Goal: Transaction & Acquisition: Complete application form

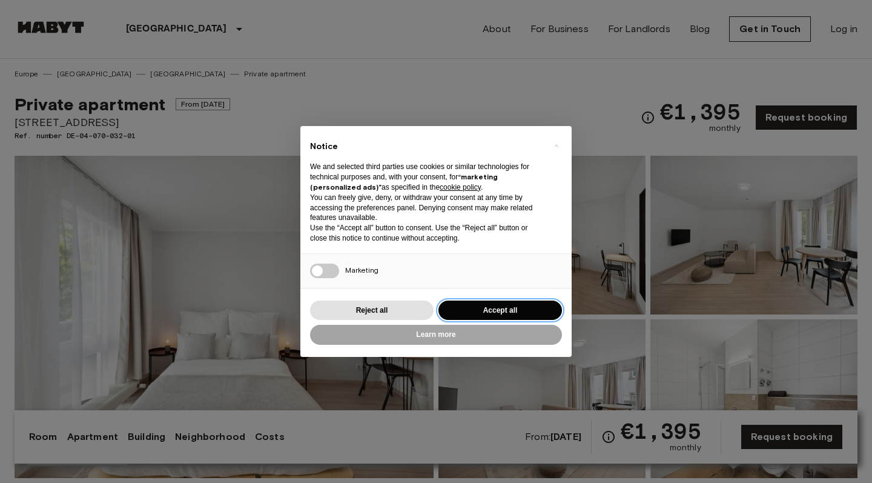
click at [487, 314] on button "Accept all" at bounding box center [501, 310] width 124 height 20
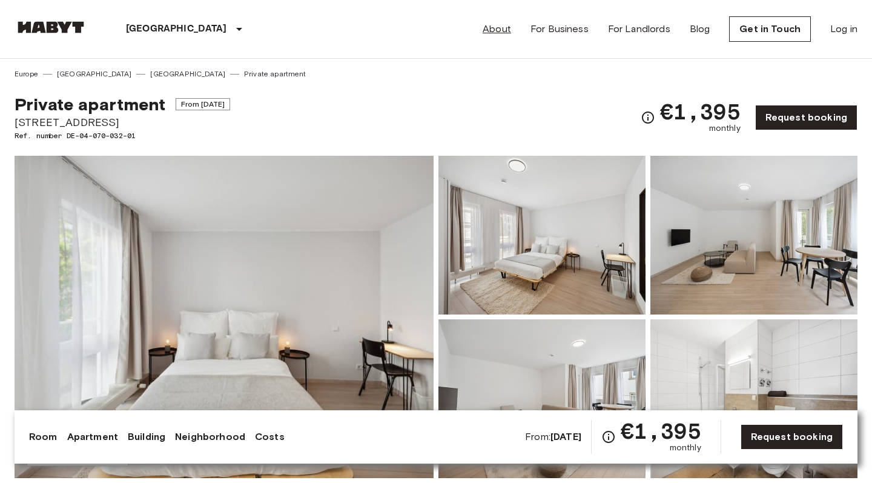
click at [508, 26] on link "About" at bounding box center [497, 29] width 28 height 15
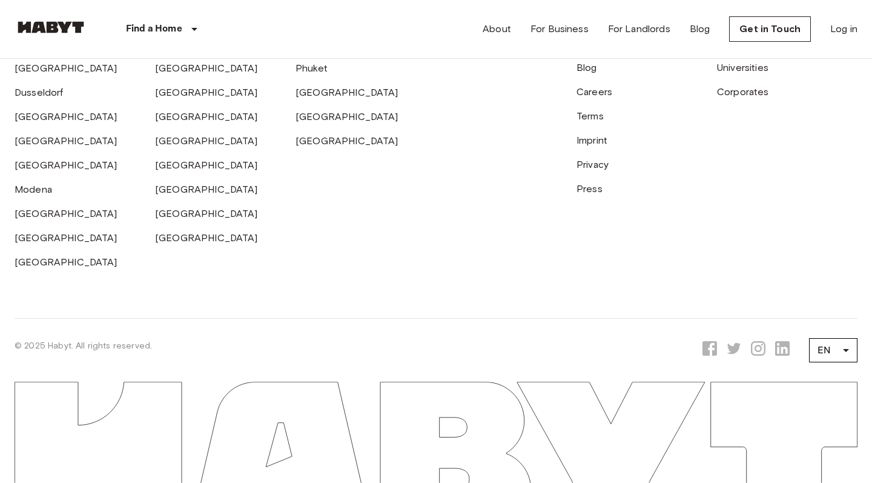
scroll to position [3764, 0]
click at [168, 98] on link "[GEOGRAPHIC_DATA]" at bounding box center [206, 93] width 103 height 12
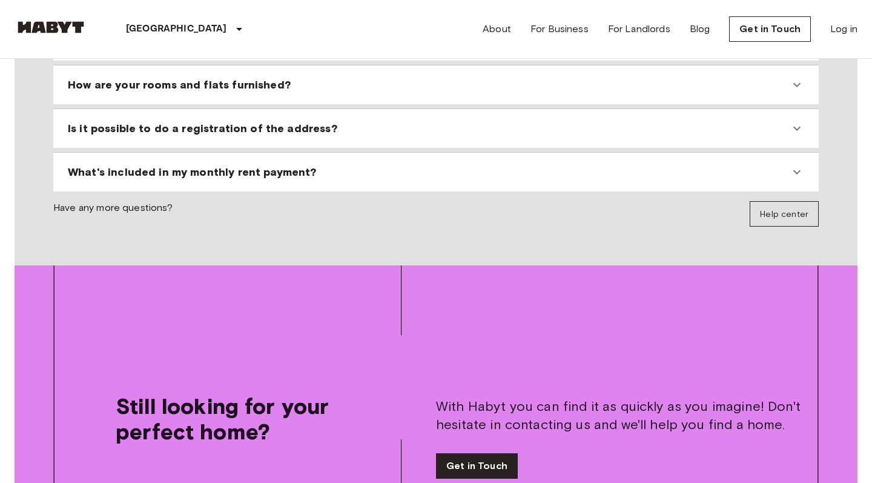
scroll to position [1414, 0]
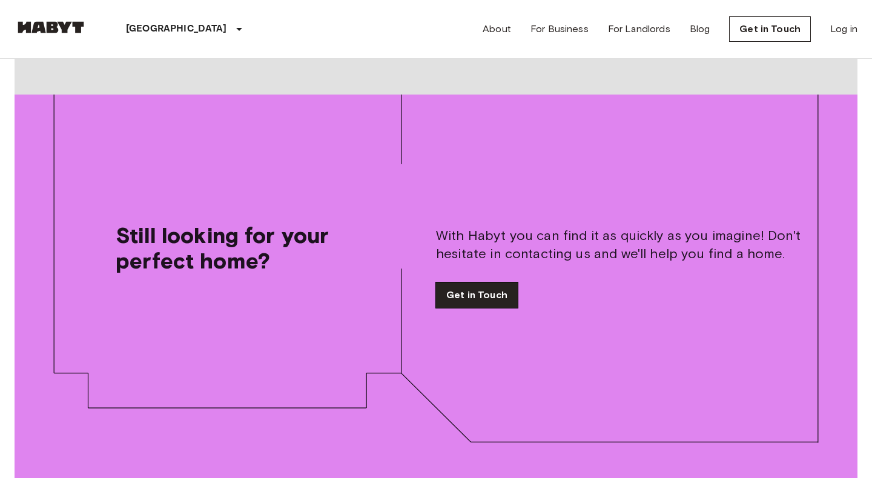
click at [456, 285] on link "Get in Touch" at bounding box center [477, 294] width 82 height 25
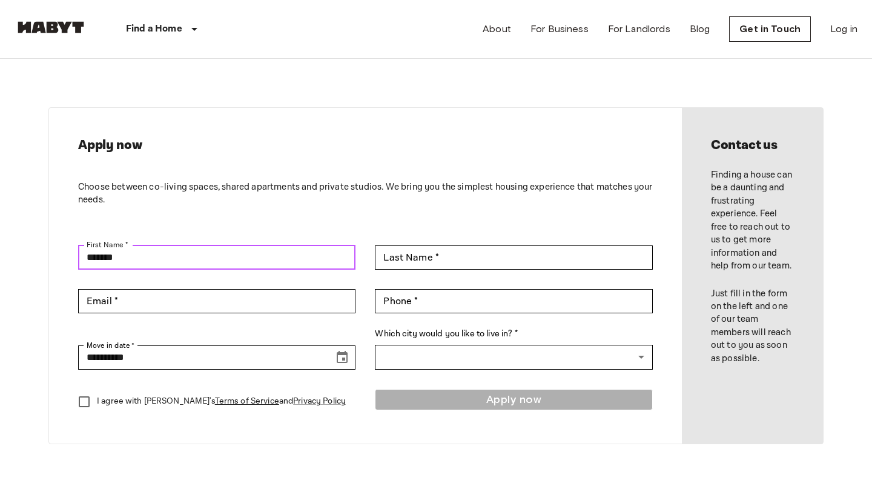
type input "******"
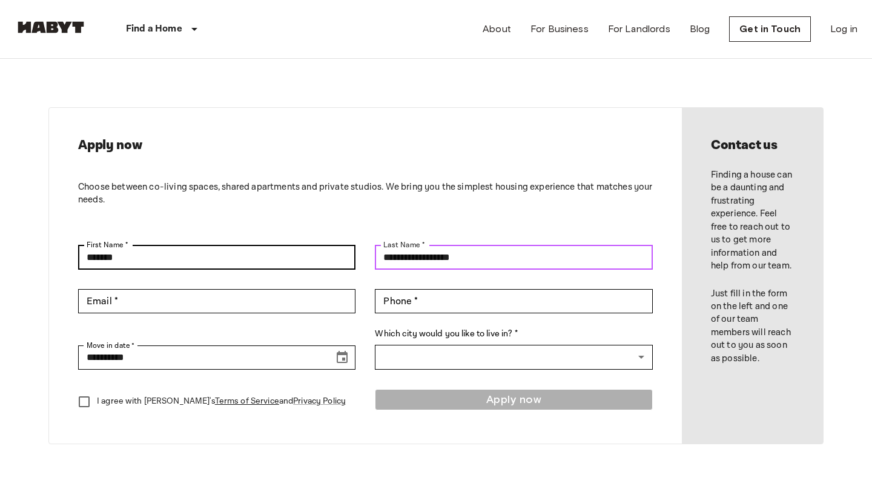
type input "**********"
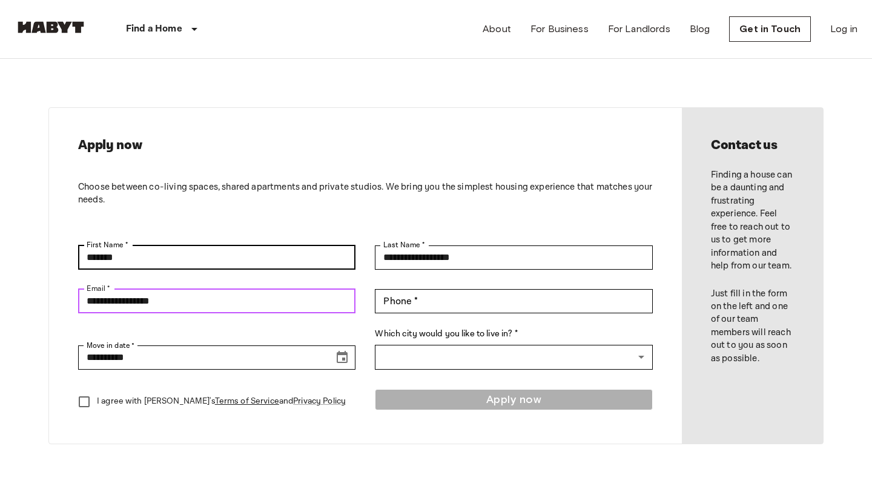
type input "**********"
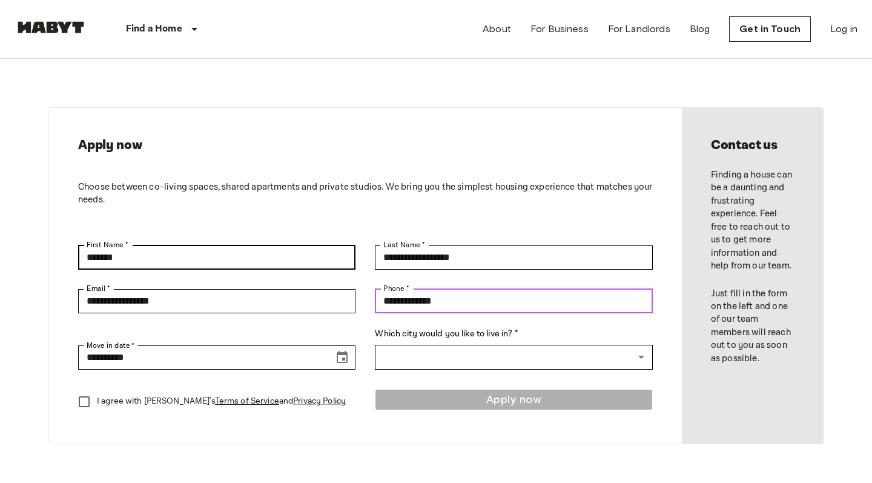
type input "**********"
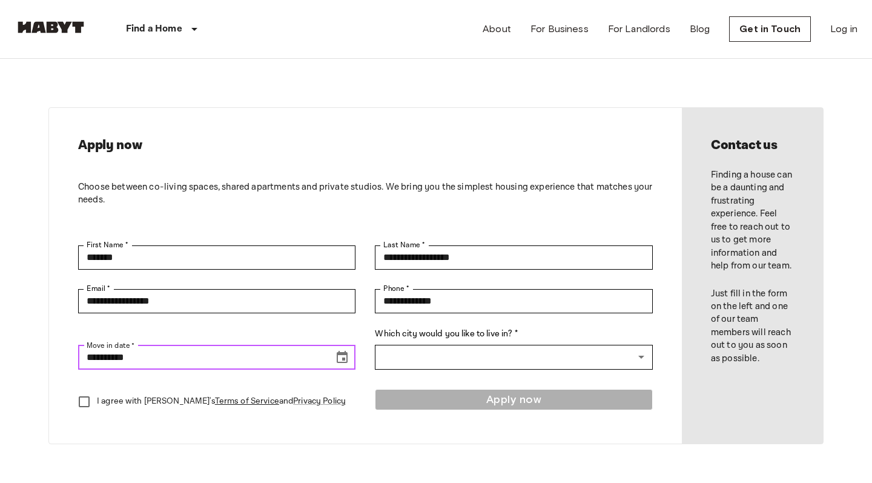
click at [339, 357] on icon "Choose date, selected date is Sep 16, 2025" at bounding box center [342, 357] width 15 height 15
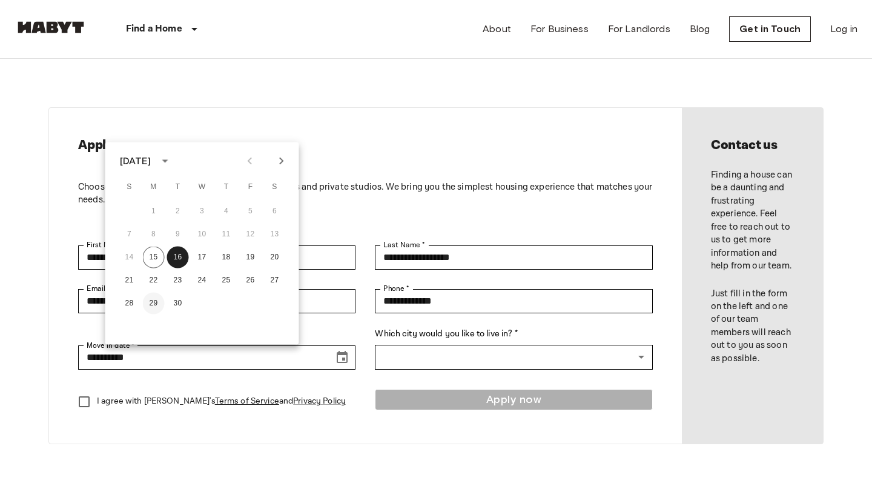
click at [154, 309] on button "29" at bounding box center [154, 304] width 22 height 22
type input "**********"
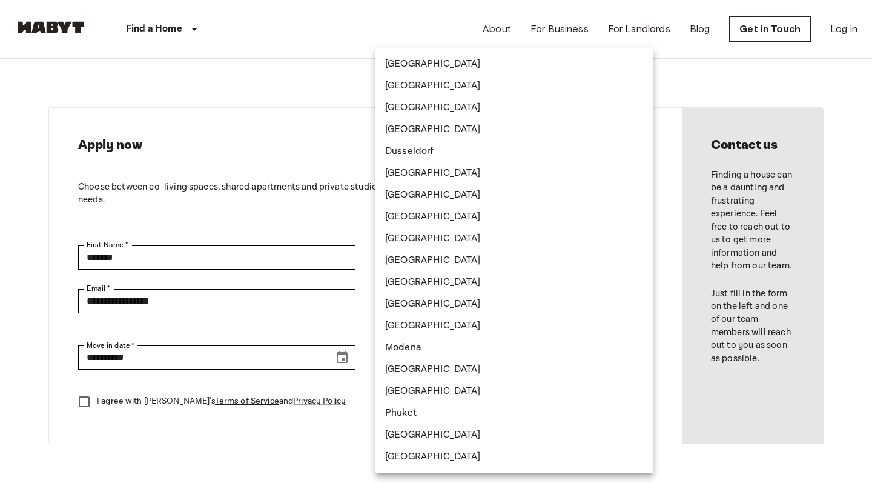
click at [411, 171] on li "[GEOGRAPHIC_DATA]" at bounding box center [515, 173] width 278 height 22
type input "*********"
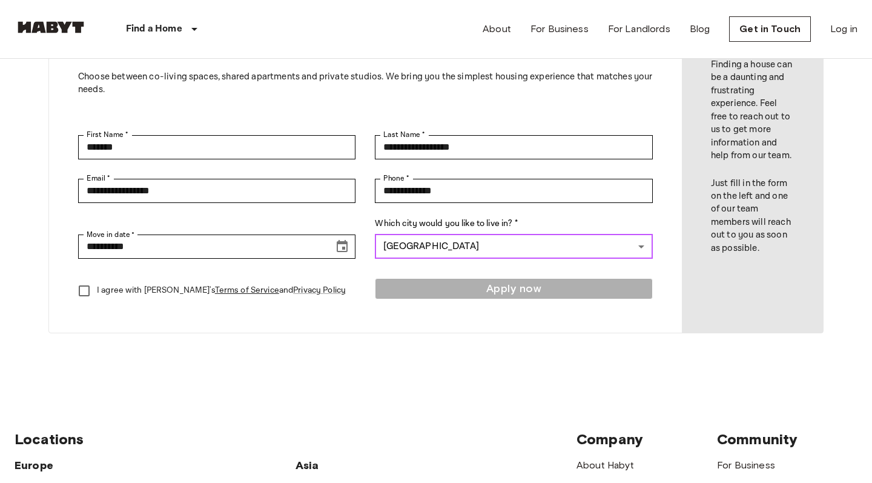
scroll to position [111, 0]
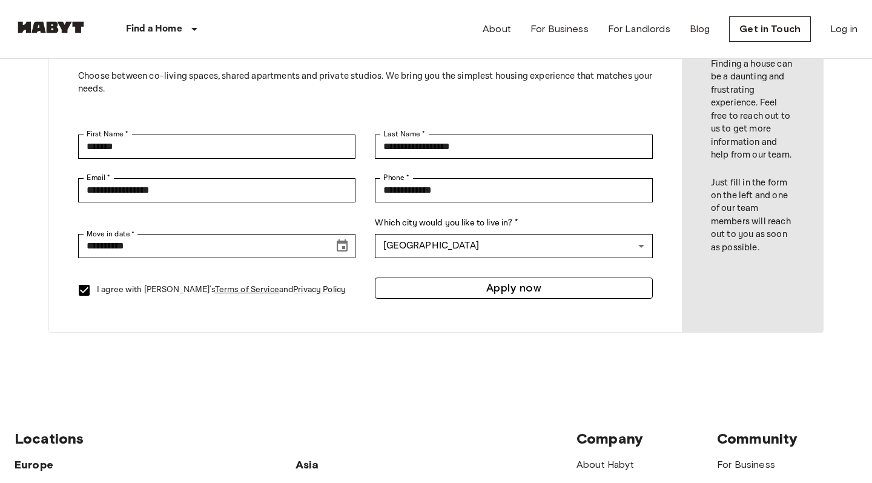
click at [477, 293] on button "Apply now" at bounding box center [513, 287] width 277 height 21
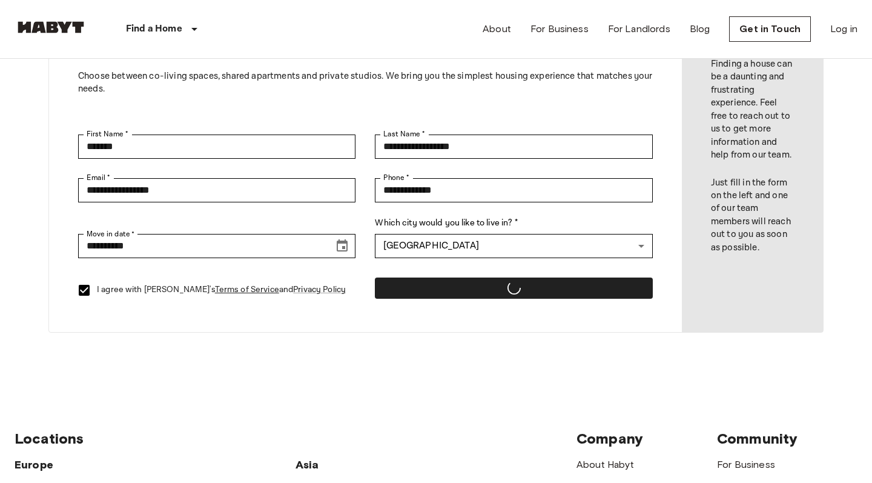
scroll to position [22, 0]
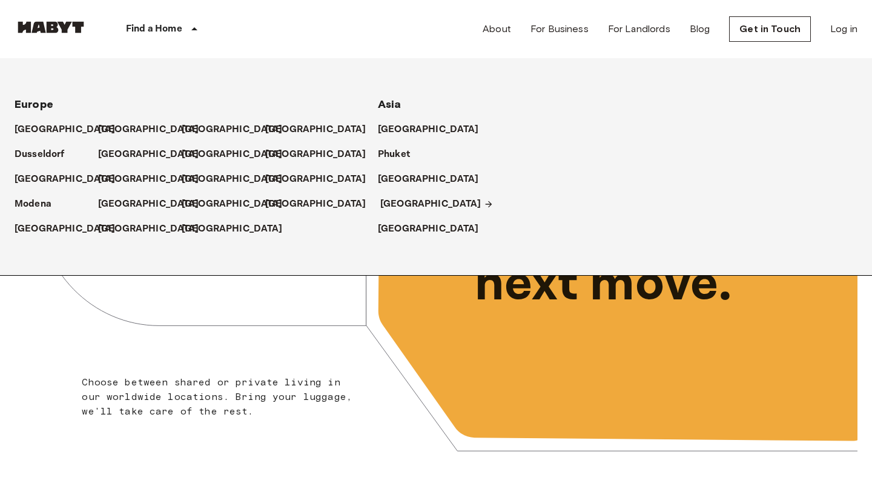
click at [396, 206] on p "[GEOGRAPHIC_DATA]" at bounding box center [430, 204] width 101 height 15
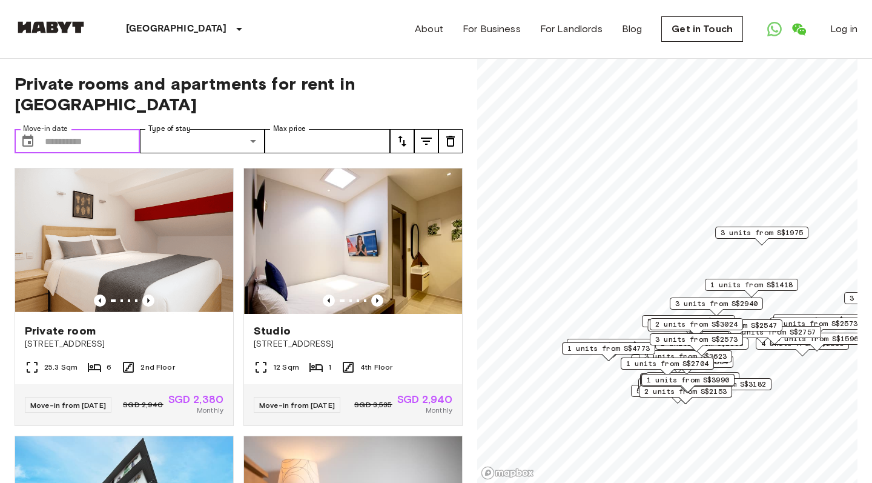
click at [90, 129] on input "Move-in date" at bounding box center [92, 141] width 95 height 24
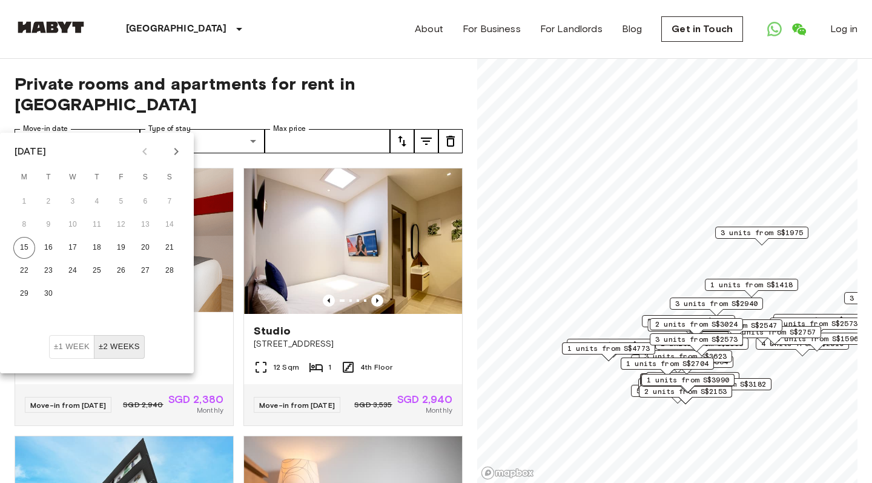
click at [178, 153] on icon "Next month" at bounding box center [176, 151] width 15 height 15
click at [169, 204] on button "4" at bounding box center [170, 202] width 22 height 22
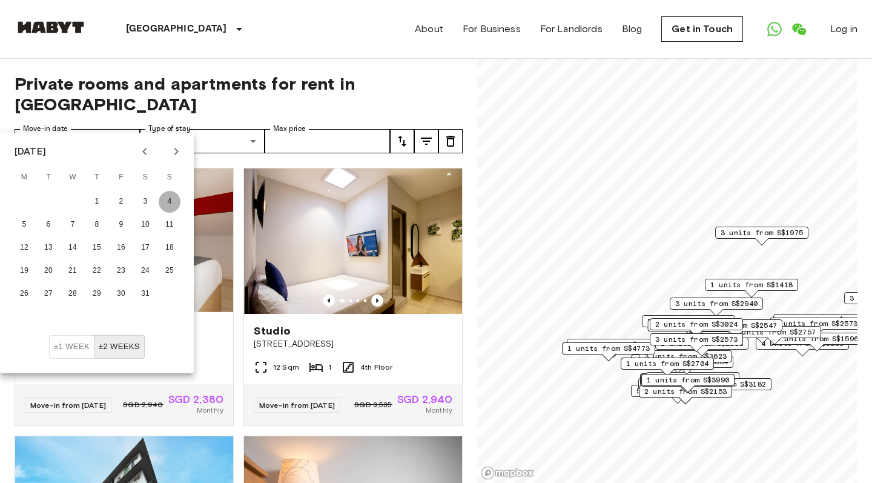
type input "**********"
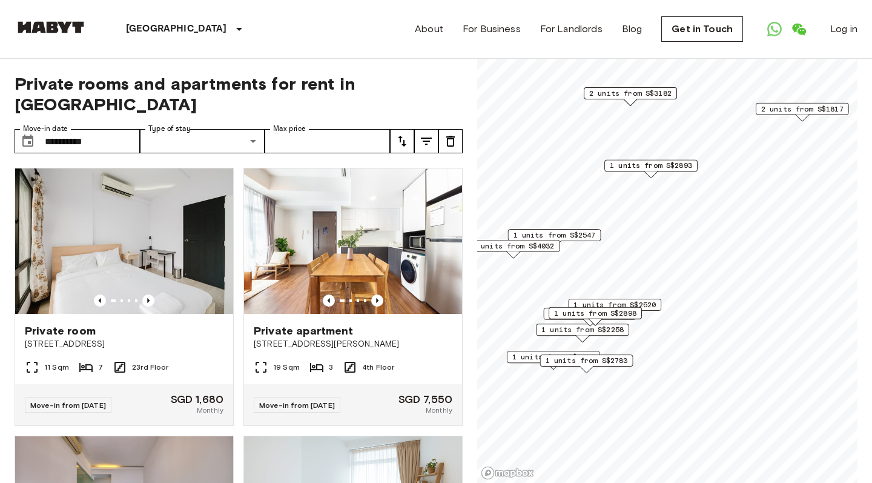
click at [655, 305] on span "1 units from S$2520" at bounding box center [615, 304] width 82 height 11
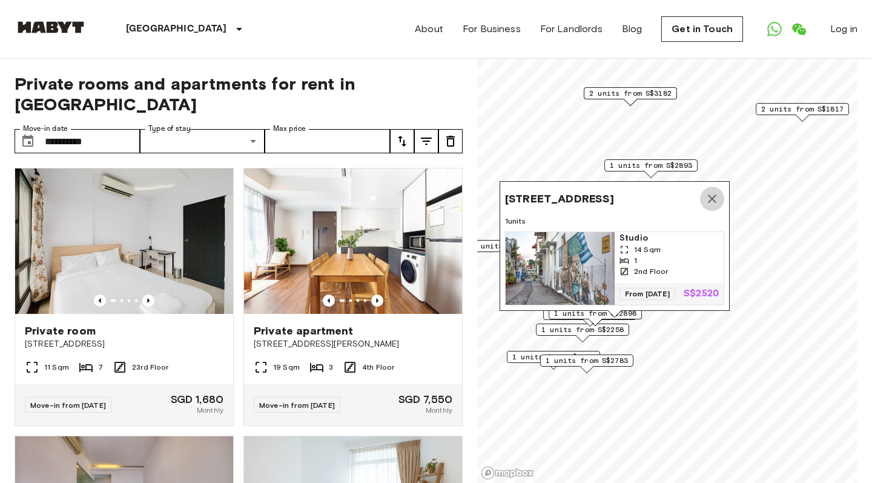
click at [715, 196] on icon "Map marker" at bounding box center [712, 198] width 15 height 15
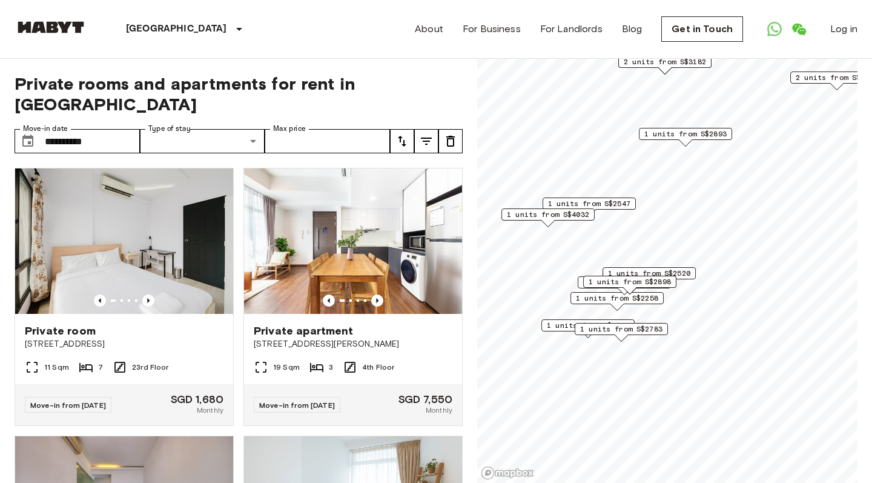
click at [648, 300] on span "1 units from S$2258" at bounding box center [617, 298] width 82 height 11
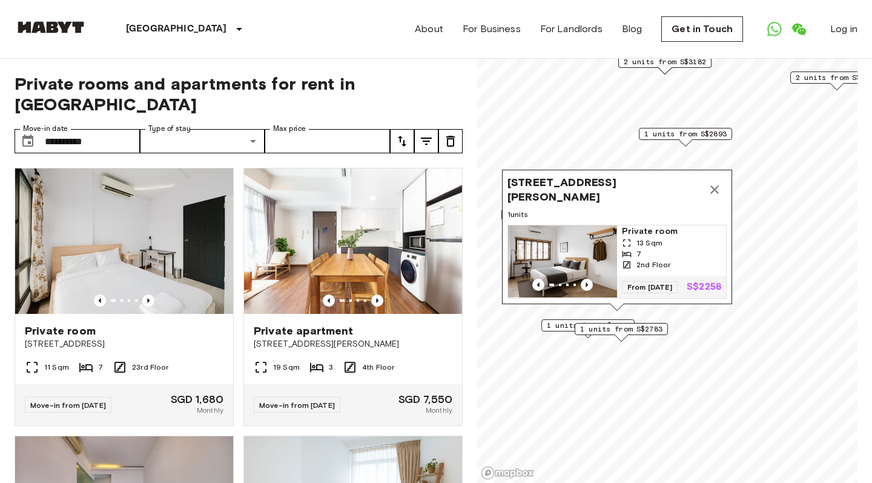
click at [715, 186] on icon "Map marker" at bounding box center [715, 189] width 8 height 8
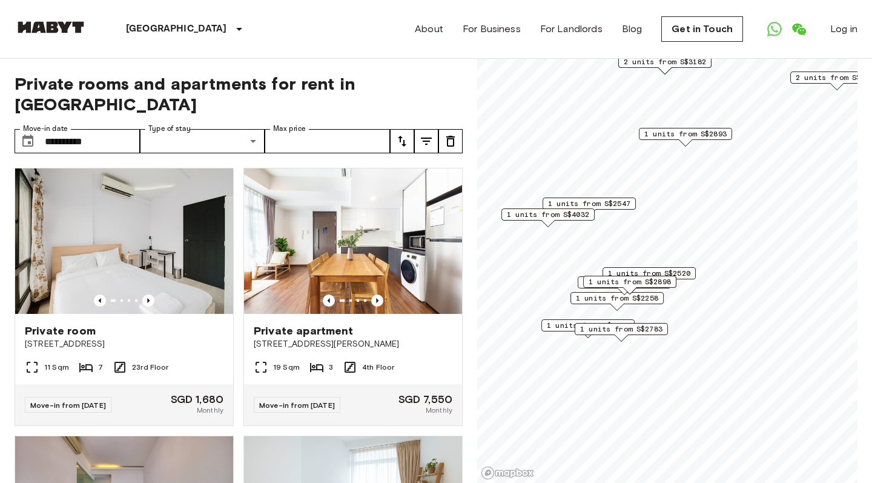
click at [691, 269] on span "1 units from S$2520" at bounding box center [649, 273] width 82 height 11
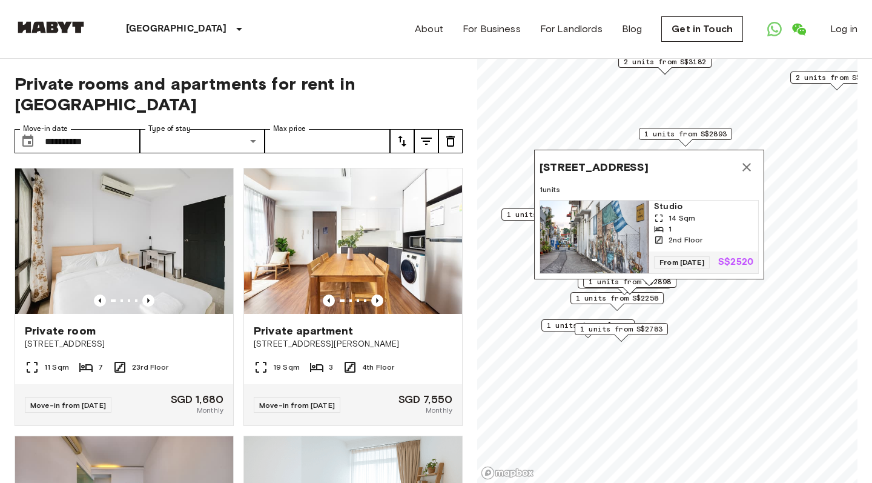
click at [627, 162] on span "55 Tiong Bahru Road,160055,Singapore,SG" at bounding box center [594, 167] width 109 height 15
click at [590, 164] on span "55 Tiong Bahru Road,160055,Singapore,SG" at bounding box center [594, 167] width 109 height 15
click at [575, 213] on img "Map marker" at bounding box center [594, 237] width 109 height 73
click at [752, 160] on icon "Map marker" at bounding box center [747, 167] width 15 height 15
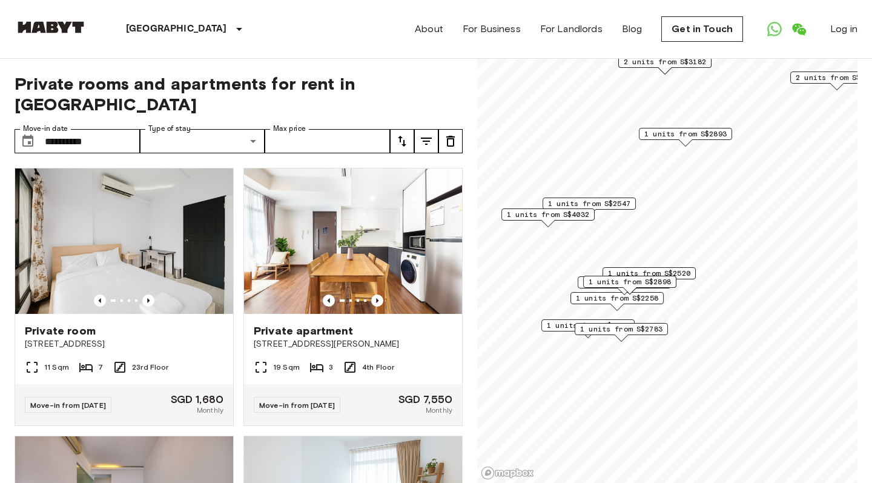
click at [555, 325] on span "1 units from S$1680" at bounding box center [588, 325] width 82 height 11
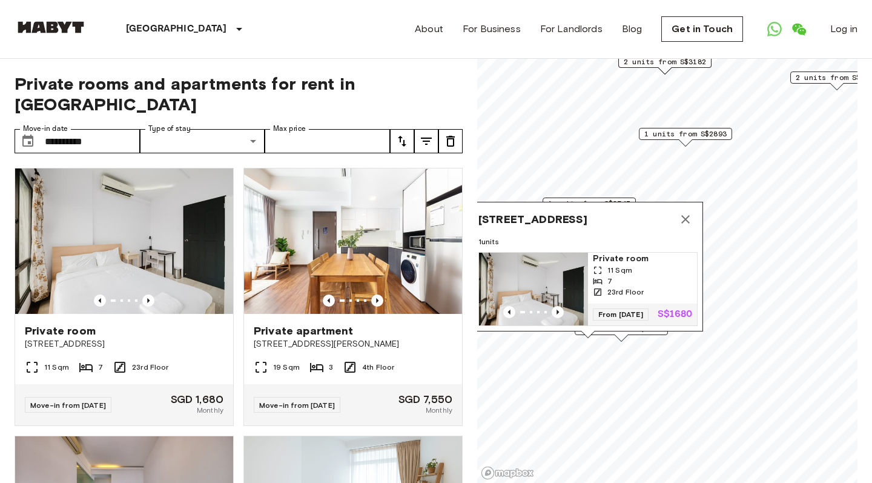
click at [689, 215] on icon "Map marker" at bounding box center [685, 219] width 8 height 8
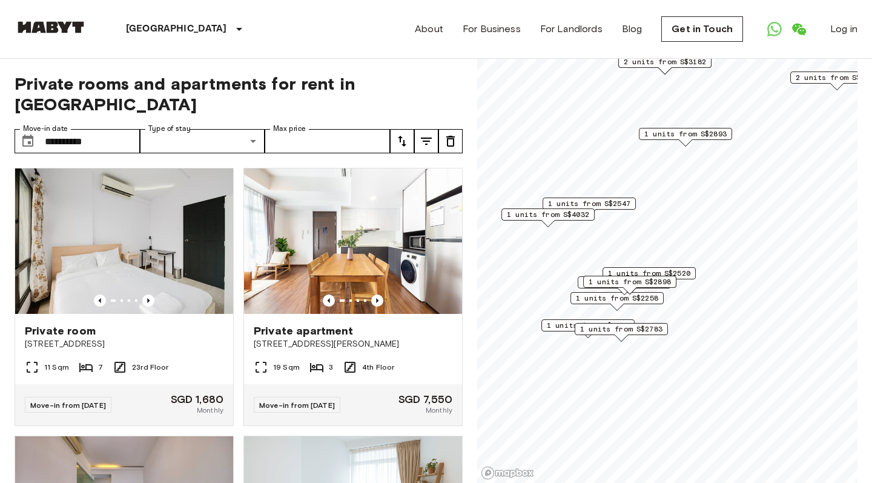
click at [652, 328] on span "1 units from S$2783" at bounding box center [621, 328] width 82 height 11
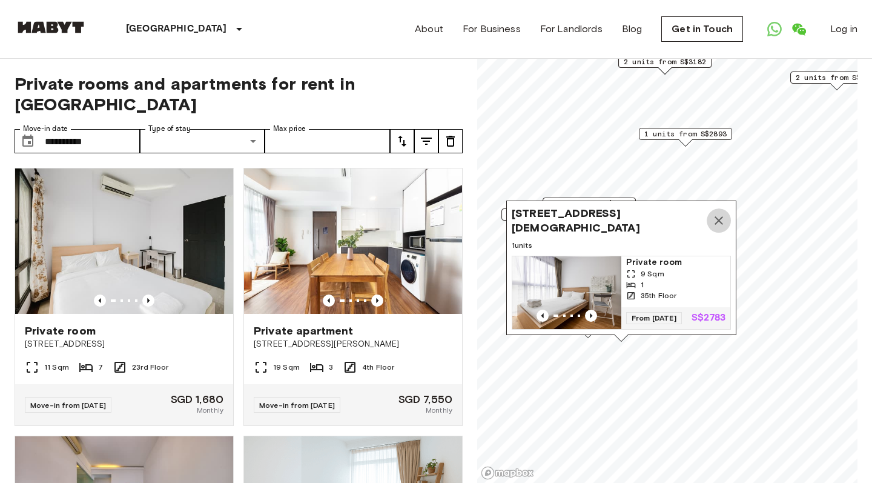
click at [722, 213] on icon "Map marker" at bounding box center [719, 220] width 15 height 15
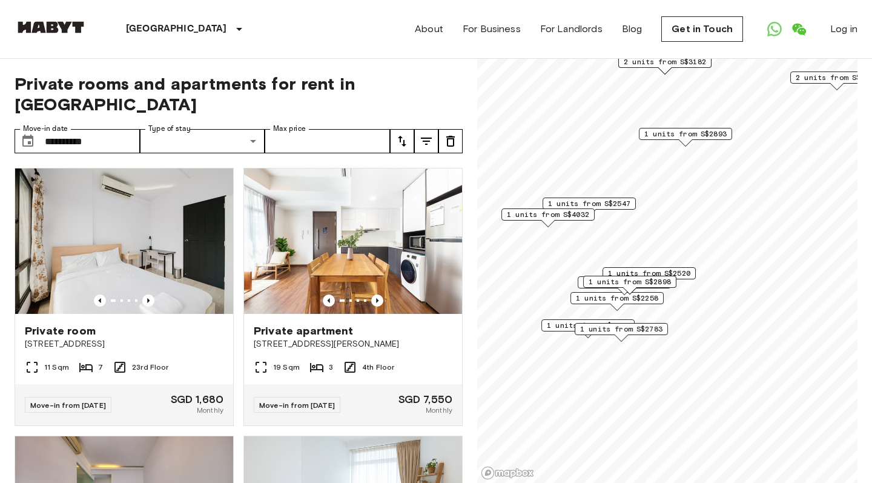
click at [656, 294] on div "2 units from S$2619" at bounding box center [624, 285] width 93 height 19
click at [652, 296] on span "1 units from S$2258" at bounding box center [617, 298] width 82 height 11
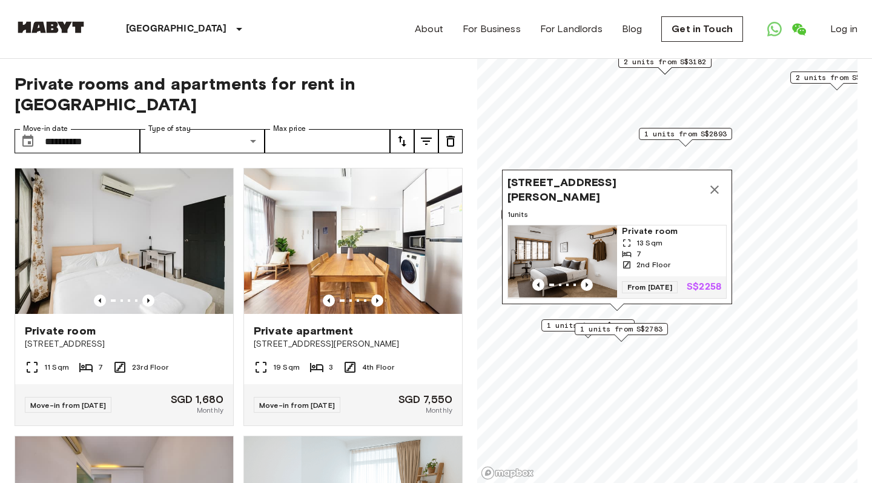
click at [715, 170] on div "3A & 5A Yong Siak Street,168642,Singapore,SG 1 units Private room 13 Sqm 7 2nd …" at bounding box center [617, 237] width 230 height 134
click at [723, 175] on div "3A & 5A Yong Siak Street,168642,Singapore,SG" at bounding box center [617, 189] width 219 height 29
click at [719, 182] on icon "Map marker" at bounding box center [715, 189] width 15 height 15
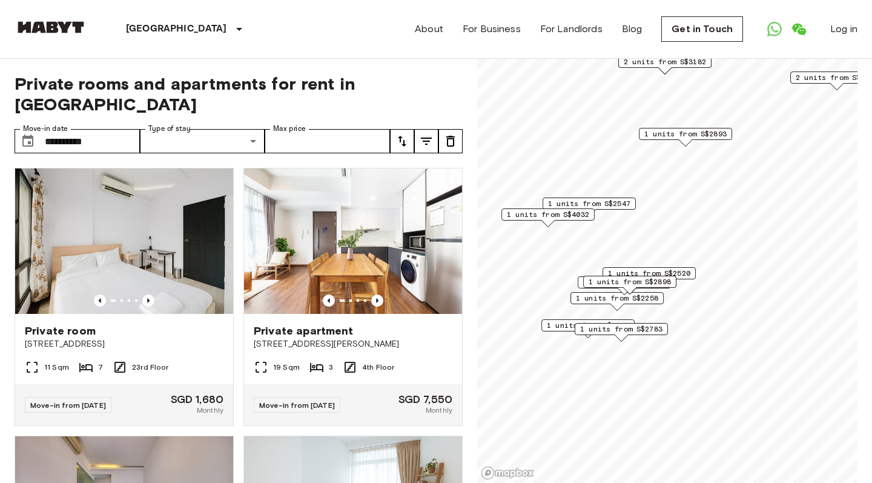
click at [650, 287] on span "1 units from S$2898" at bounding box center [630, 281] width 82 height 11
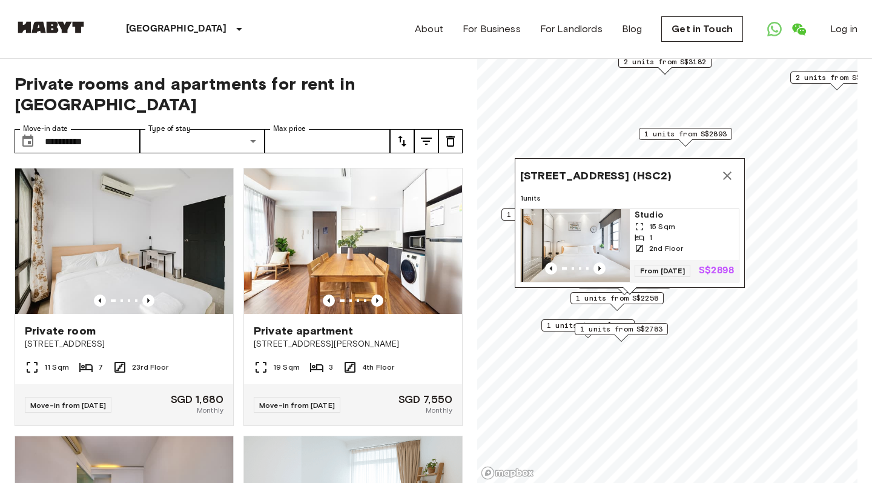
click at [557, 176] on span "65 Tiong Poh Road,160065,Singapore,SG (HSC2)" at bounding box center [595, 175] width 151 height 15
click at [594, 176] on span "65 Tiong Poh Road,160065,Singapore,SG (HSC2)" at bounding box center [595, 175] width 151 height 15
click at [559, 168] on span "65 Tiong Poh Road,160065,Singapore,SG (HSC2)" at bounding box center [595, 175] width 151 height 15
click at [675, 265] on span "From 14 Jan 26" at bounding box center [663, 271] width 56 height 12
click at [730, 175] on icon "Map marker" at bounding box center [727, 175] width 15 height 15
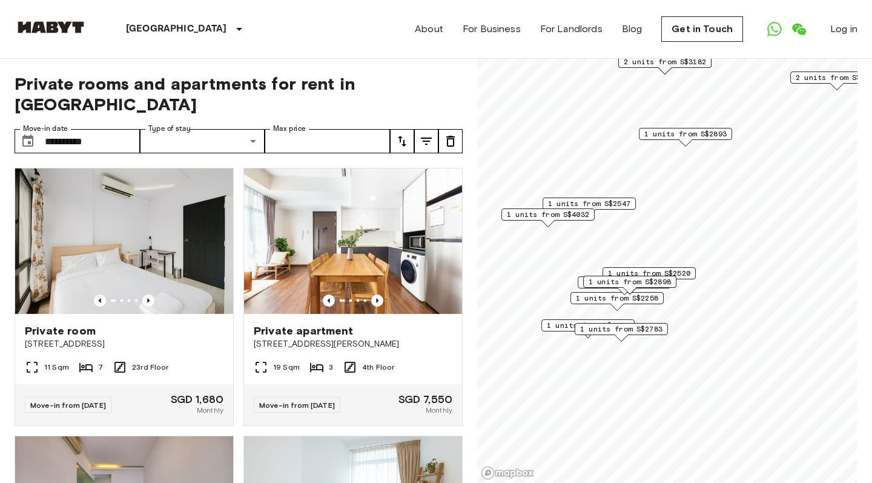
click at [666, 134] on span "1 units from S$2893" at bounding box center [686, 133] width 82 height 11
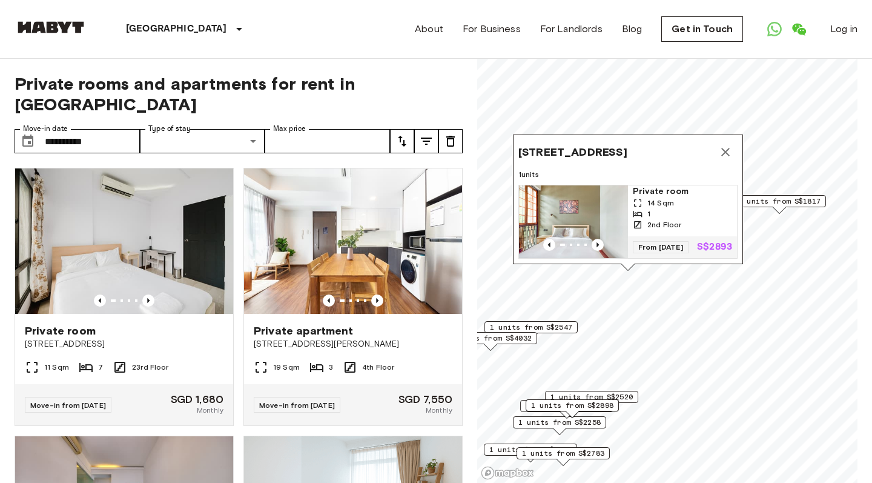
click at [726, 150] on icon "Map marker" at bounding box center [725, 152] width 15 height 15
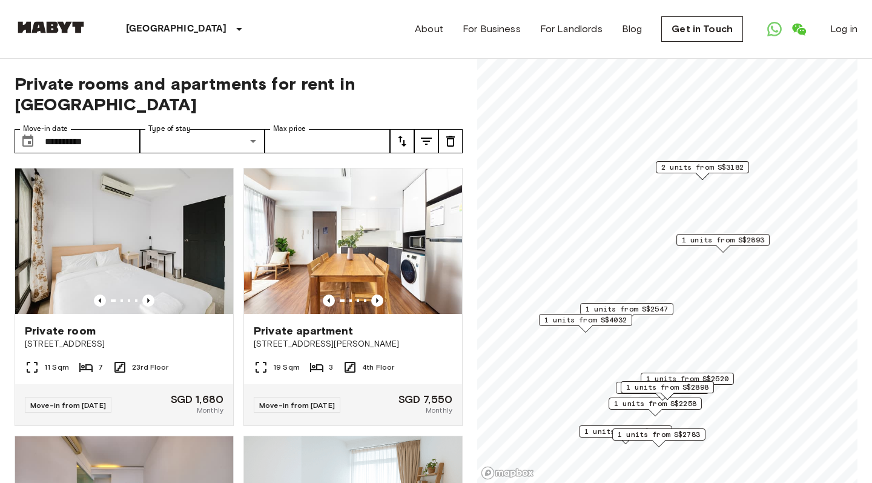
click at [608, 326] on div "1 units from S$4032" at bounding box center [585, 323] width 93 height 19
click at [594, 320] on span "1 units from S$4032" at bounding box center [586, 319] width 82 height 11
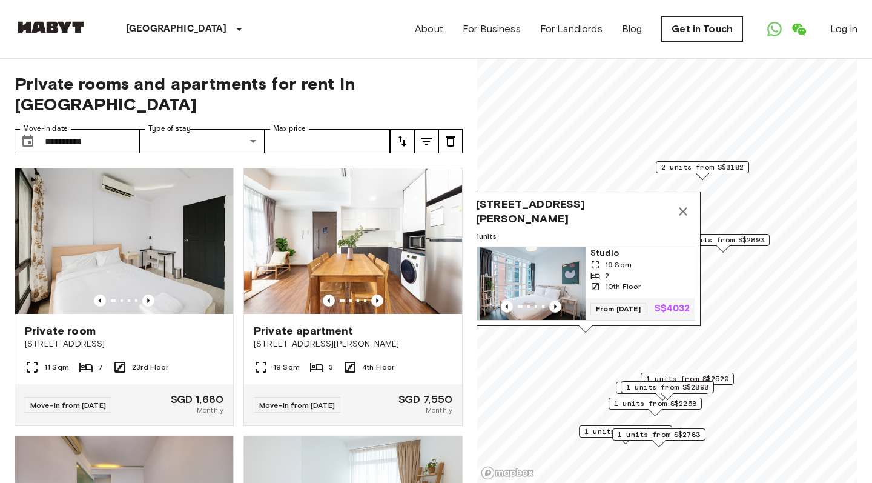
click at [559, 207] on span "99 Prince Charles Crescent,159029,Singapore,SG" at bounding box center [573, 211] width 195 height 29
click at [538, 208] on span "99 Prince Charles Crescent,159029,Singapore,SG" at bounding box center [573, 211] width 195 height 29
click at [608, 281] on span "10th Floor" at bounding box center [623, 286] width 36 height 11
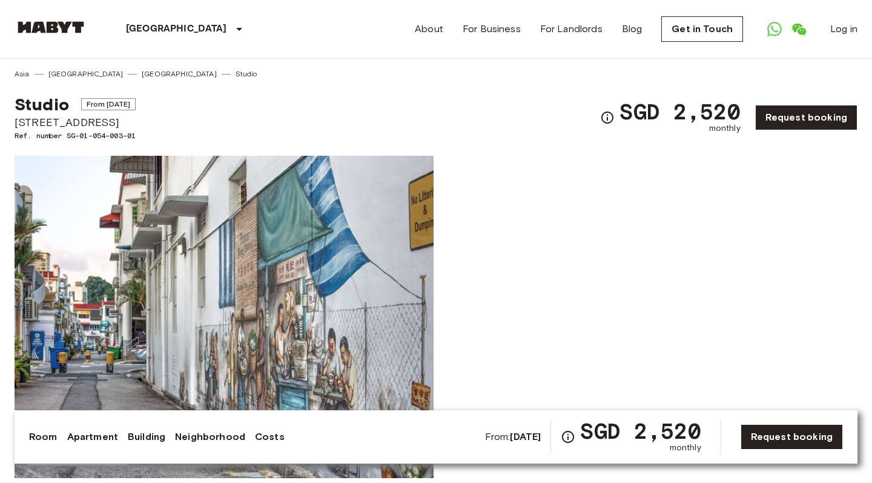
click at [341, 277] on img at bounding box center [224, 317] width 419 height 322
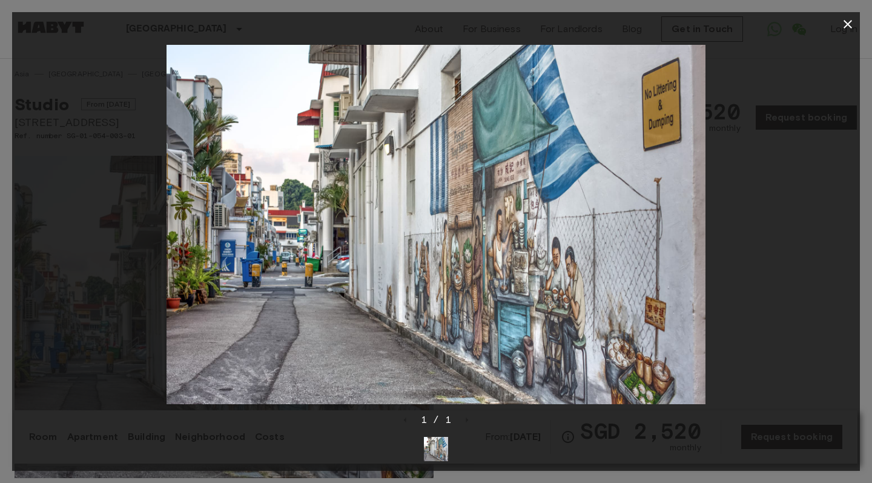
click at [773, 172] on div at bounding box center [436, 224] width 848 height 376
click at [854, 25] on icon "button" at bounding box center [848, 24] width 15 height 15
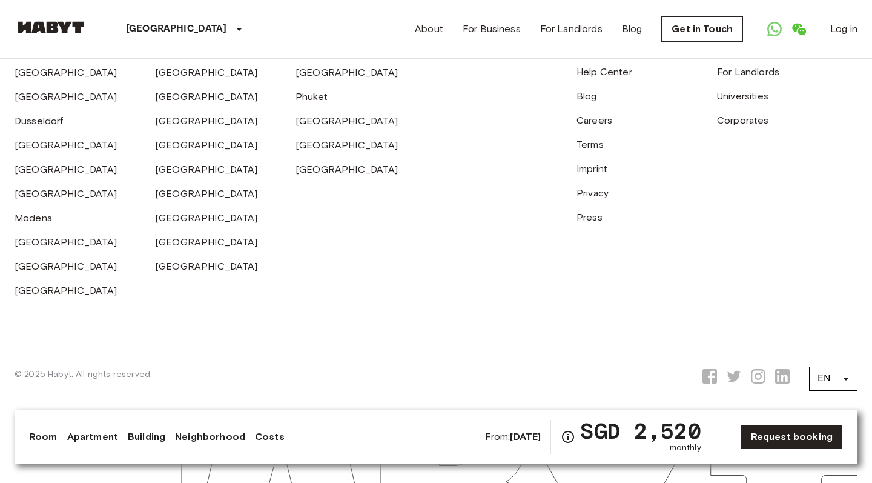
scroll to position [2668, 0]
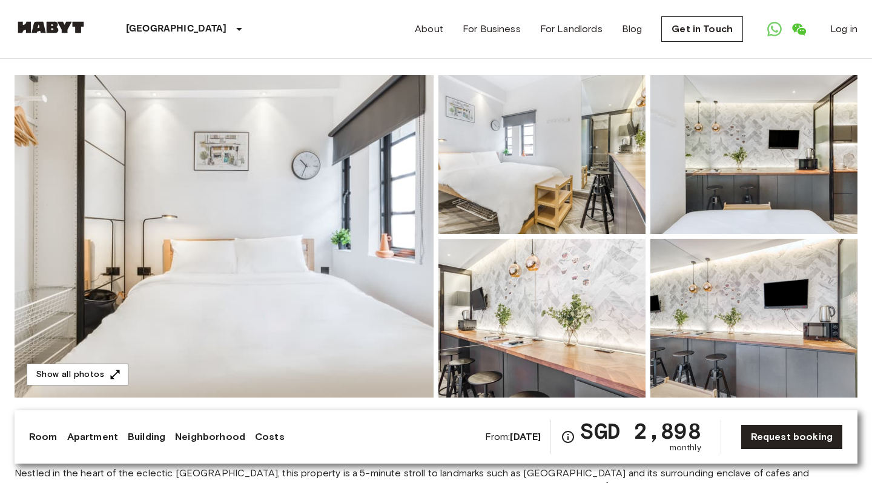
scroll to position [73, 0]
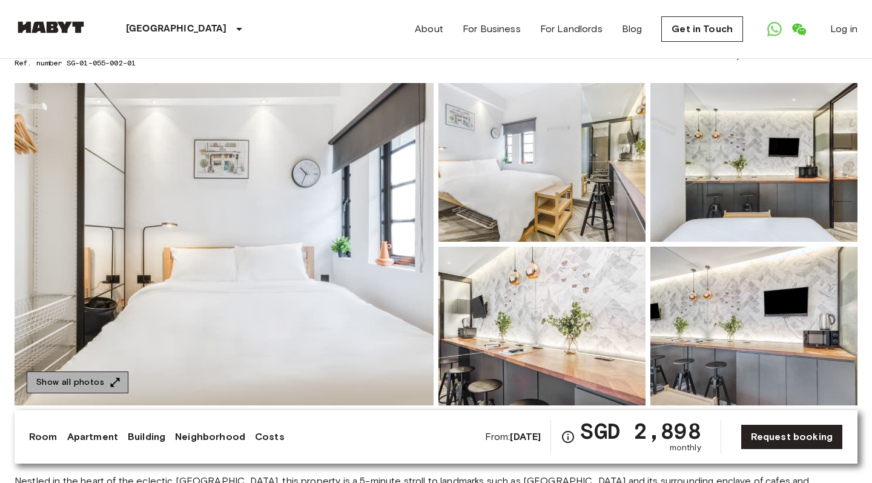
click at [81, 382] on button "Show all photos" at bounding box center [78, 382] width 102 height 22
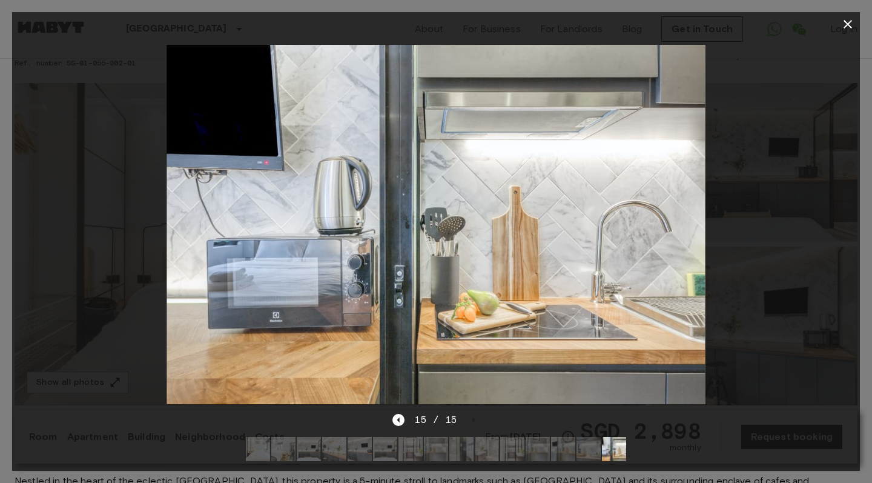
click at [846, 30] on icon "button" at bounding box center [848, 24] width 15 height 15
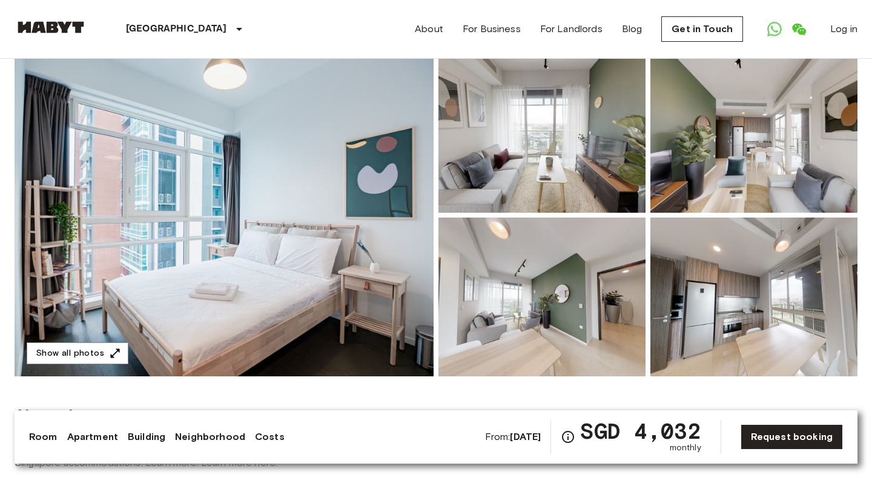
click at [559, 136] on img at bounding box center [542, 133] width 207 height 159
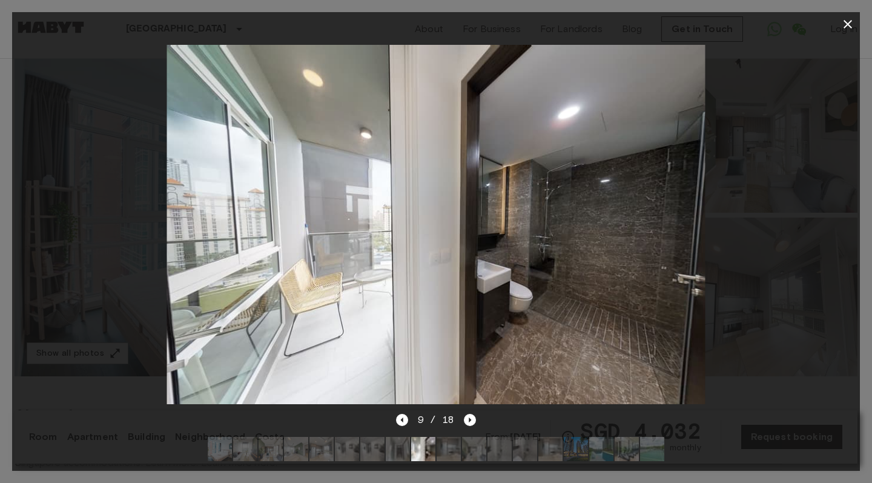
click at [624, 248] on img at bounding box center [436, 224] width 539 height 359
click at [474, 422] on icon "Next image" at bounding box center [470, 420] width 12 height 12
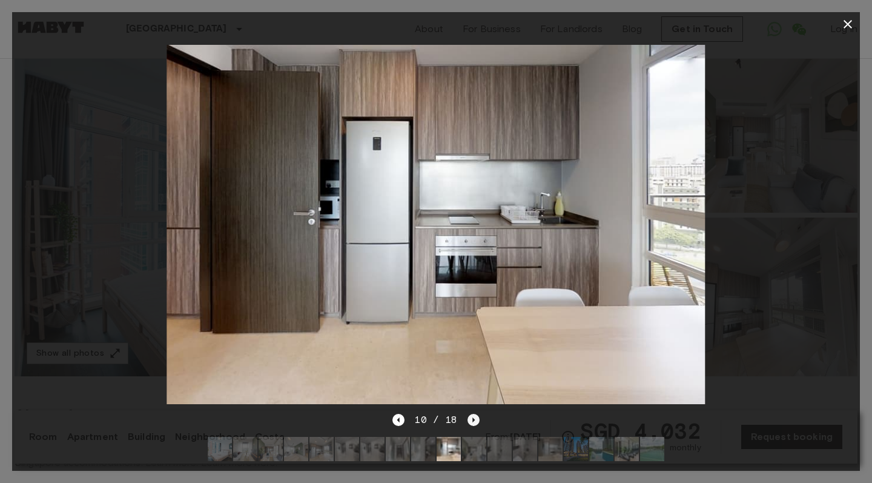
click at [474, 422] on icon "Next image" at bounding box center [474, 420] width 12 height 12
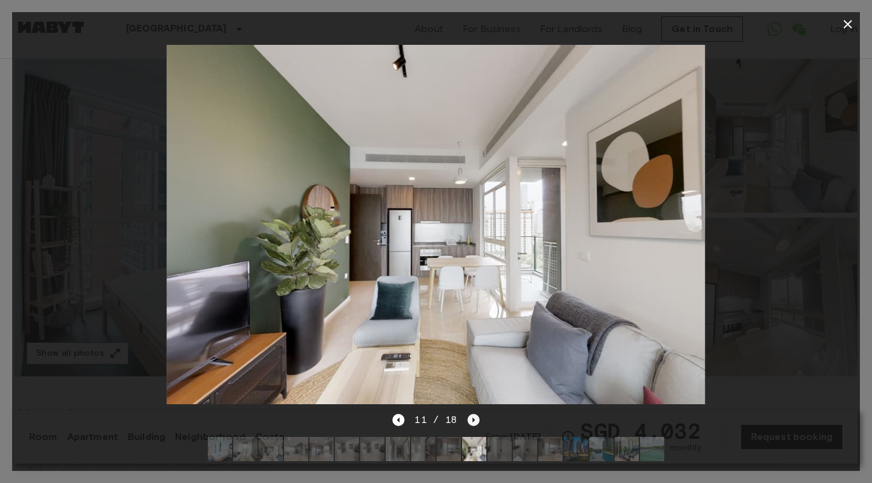
click at [474, 422] on icon "Next image" at bounding box center [474, 420] width 12 height 12
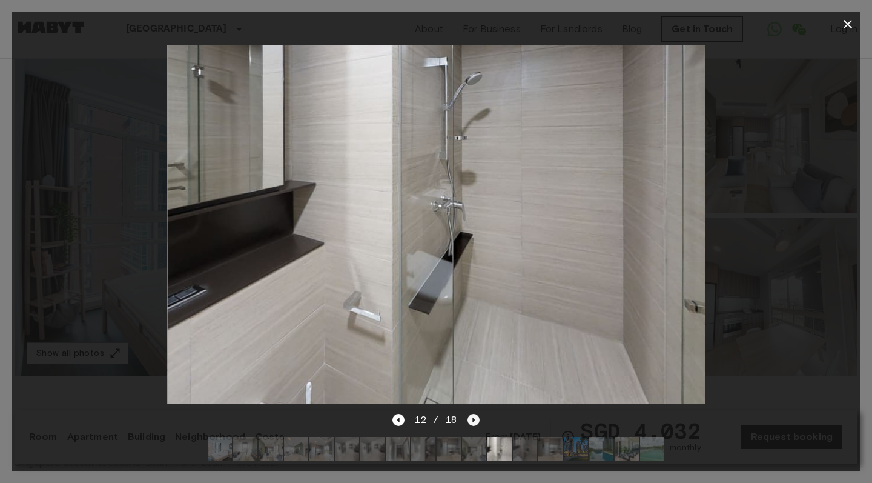
click at [474, 422] on icon "Next image" at bounding box center [474, 420] width 12 height 12
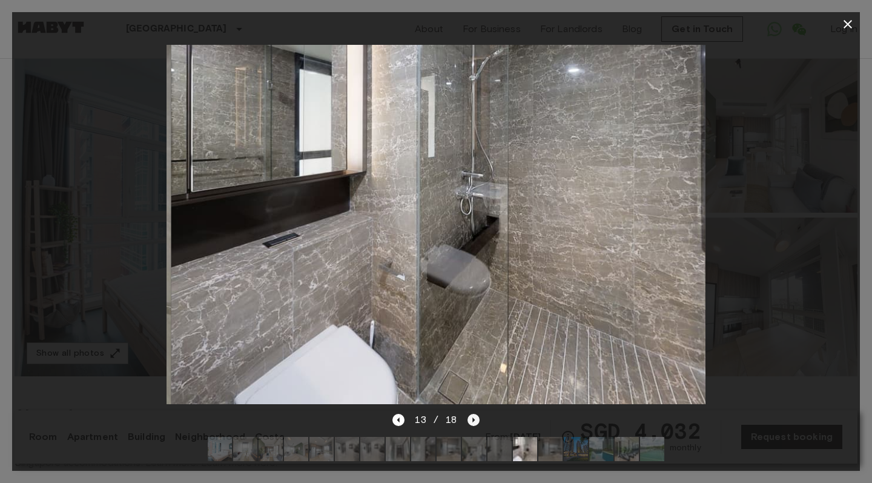
click at [474, 422] on icon "Next image" at bounding box center [474, 420] width 12 height 12
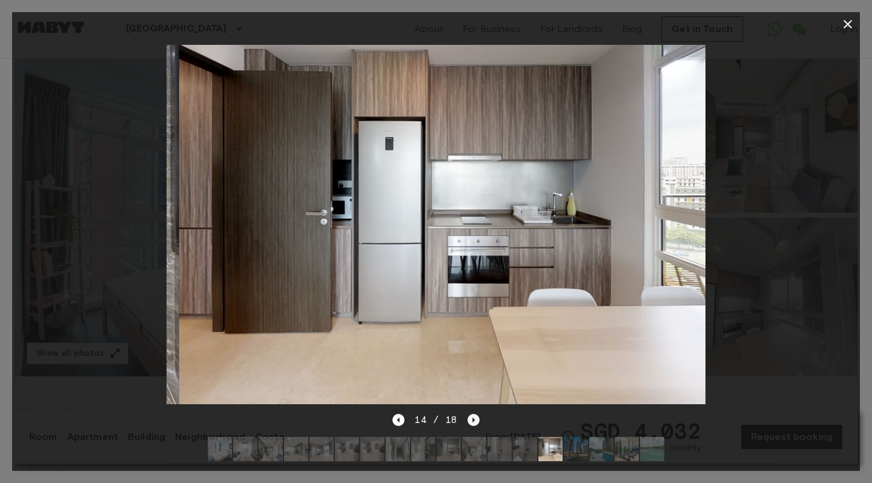
click at [474, 422] on icon "Next image" at bounding box center [474, 420] width 12 height 12
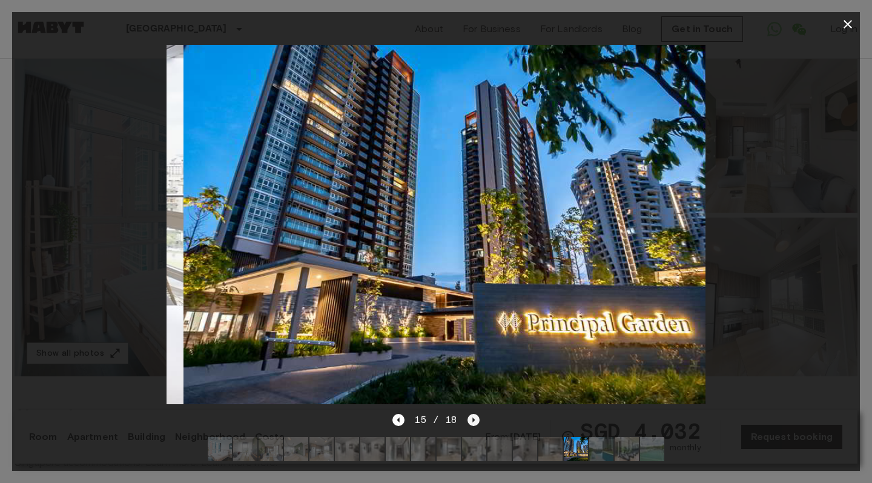
click at [474, 422] on icon "Next image" at bounding box center [474, 420] width 12 height 12
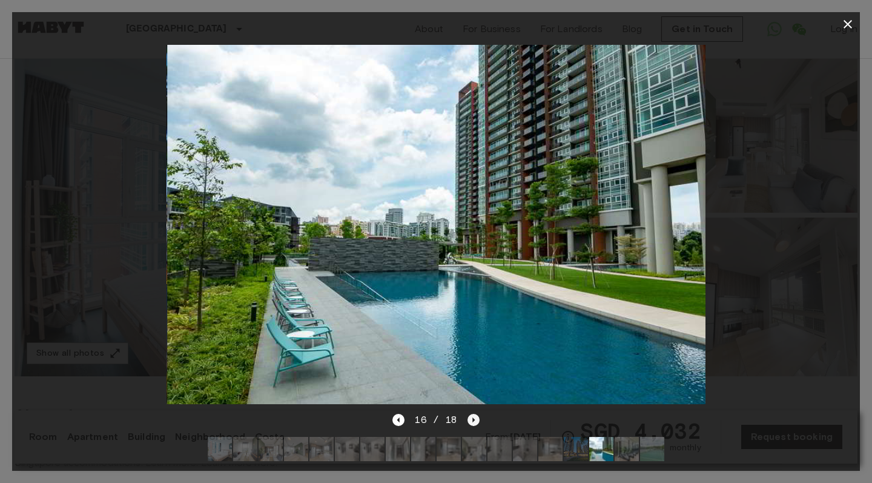
click at [474, 422] on icon "Next image" at bounding box center [474, 420] width 12 height 12
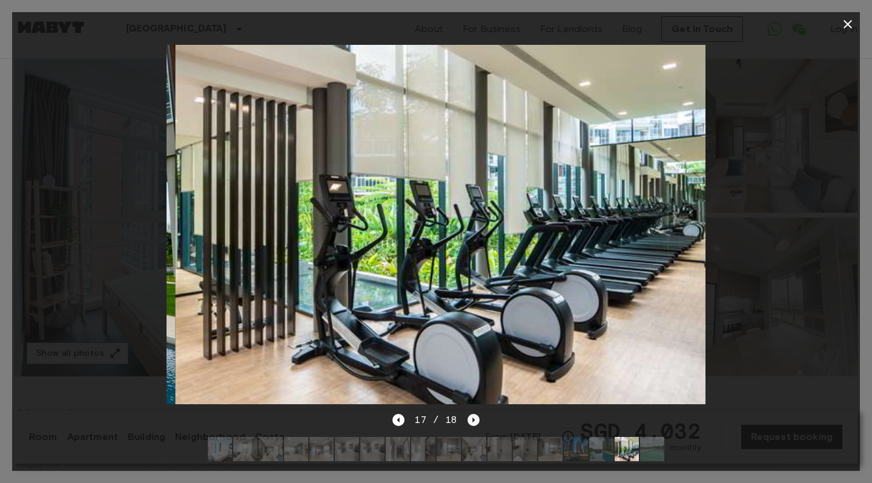
click at [474, 422] on icon "Next image" at bounding box center [474, 420] width 12 height 12
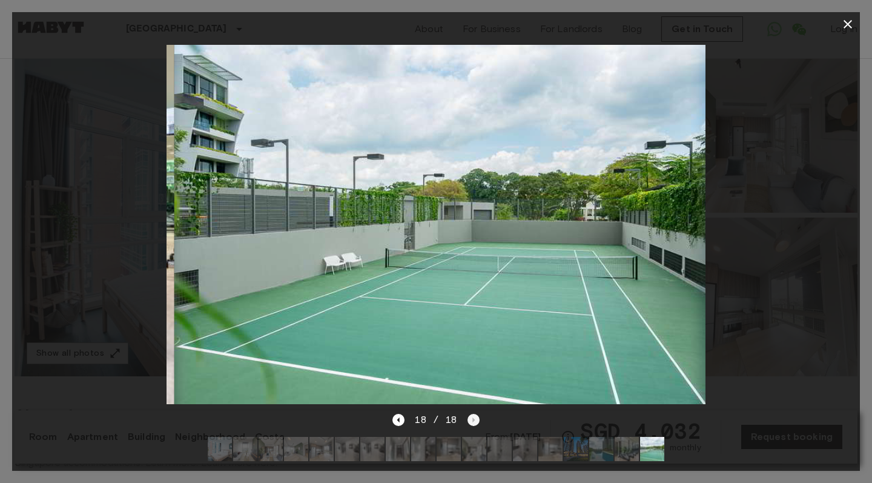
click at [474, 422] on div "18 / 18" at bounding box center [436, 420] width 87 height 15
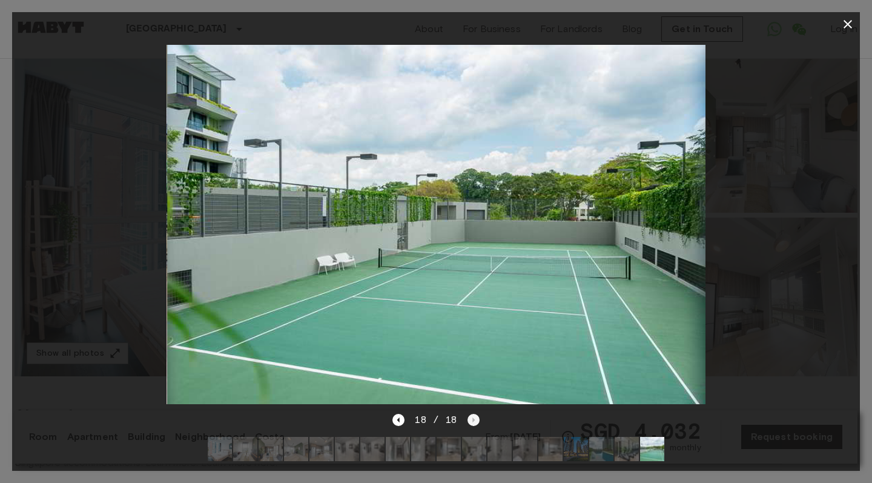
click at [474, 422] on div "18 / 18" at bounding box center [436, 420] width 87 height 15
click at [854, 30] on icon "button" at bounding box center [848, 24] width 15 height 15
